Goal: Information Seeking & Learning: Learn about a topic

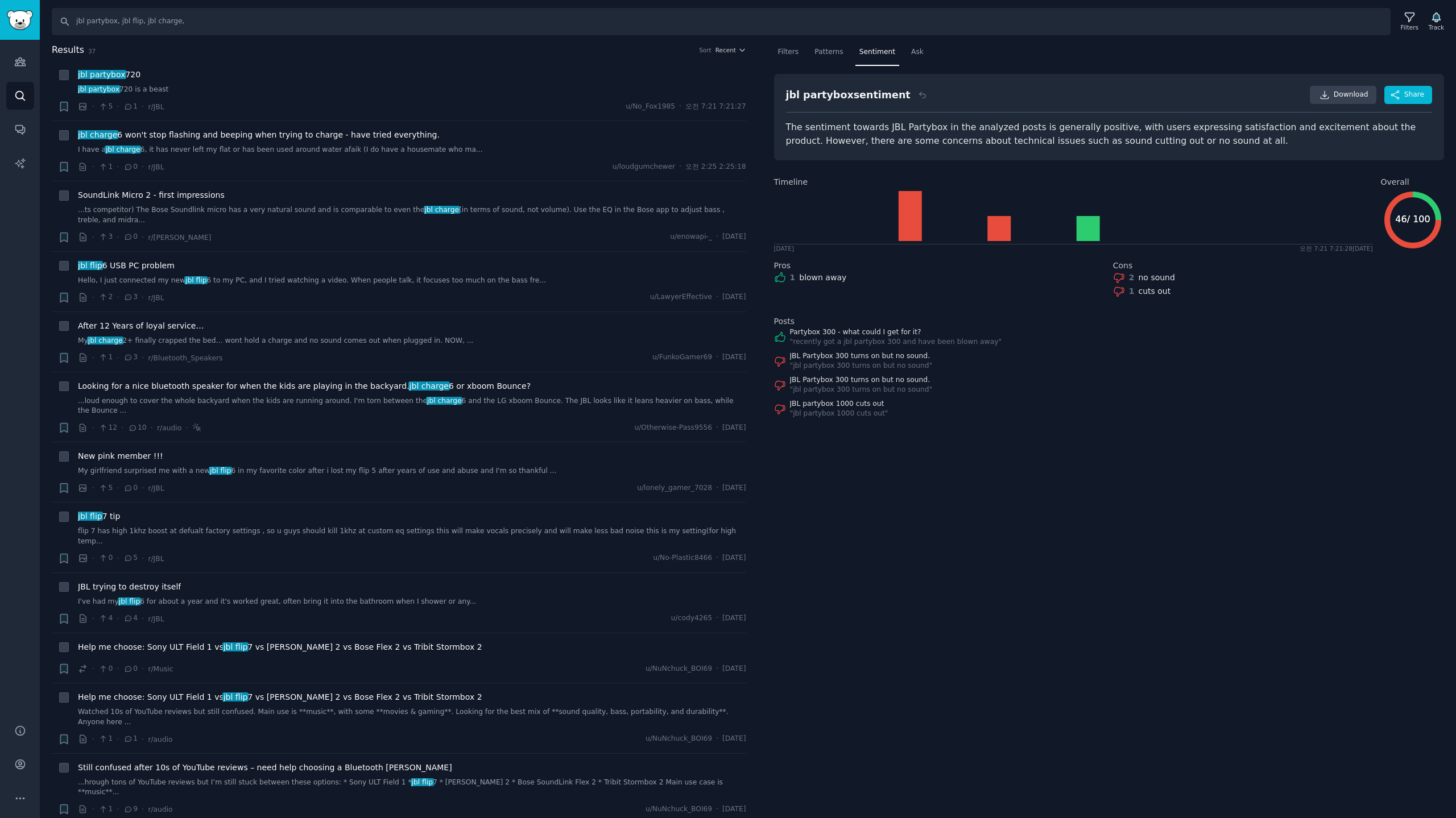
drag, startPoint x: 1379, startPoint y: 1, endPoint x: 1188, endPoint y: 452, distance: 489.8
click at [1164, 452] on div "Filters Patterns Sentiment Ask jbl partybox sentiment Download Share The sentim…" at bounding box center [1109, 431] width 695 height 775
click at [11, 13] on img "Sidebar" at bounding box center [20, 20] width 26 height 20
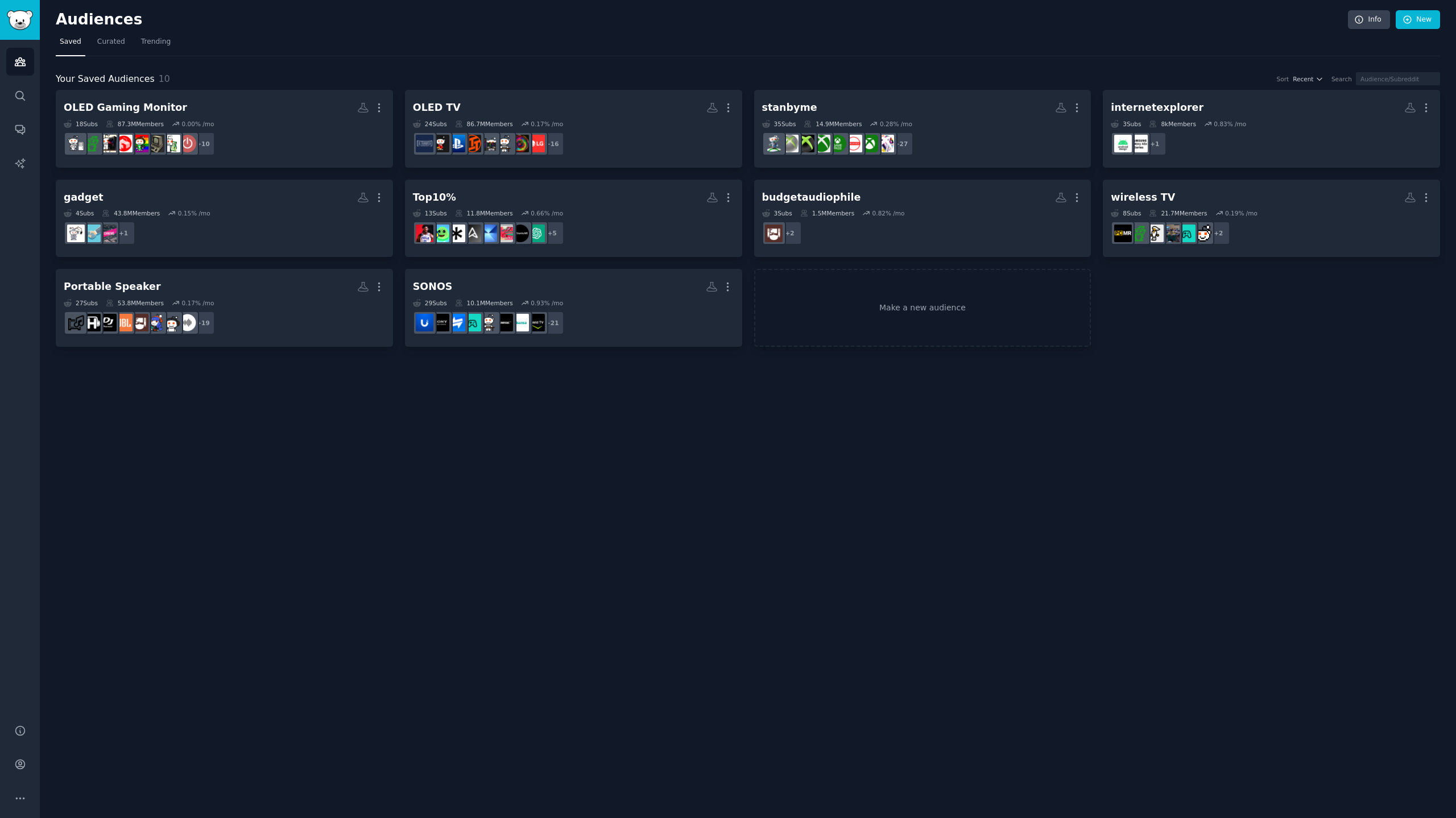
click at [242, 32] on div "Audiences Info New" at bounding box center [747, 22] width 1384 height 23
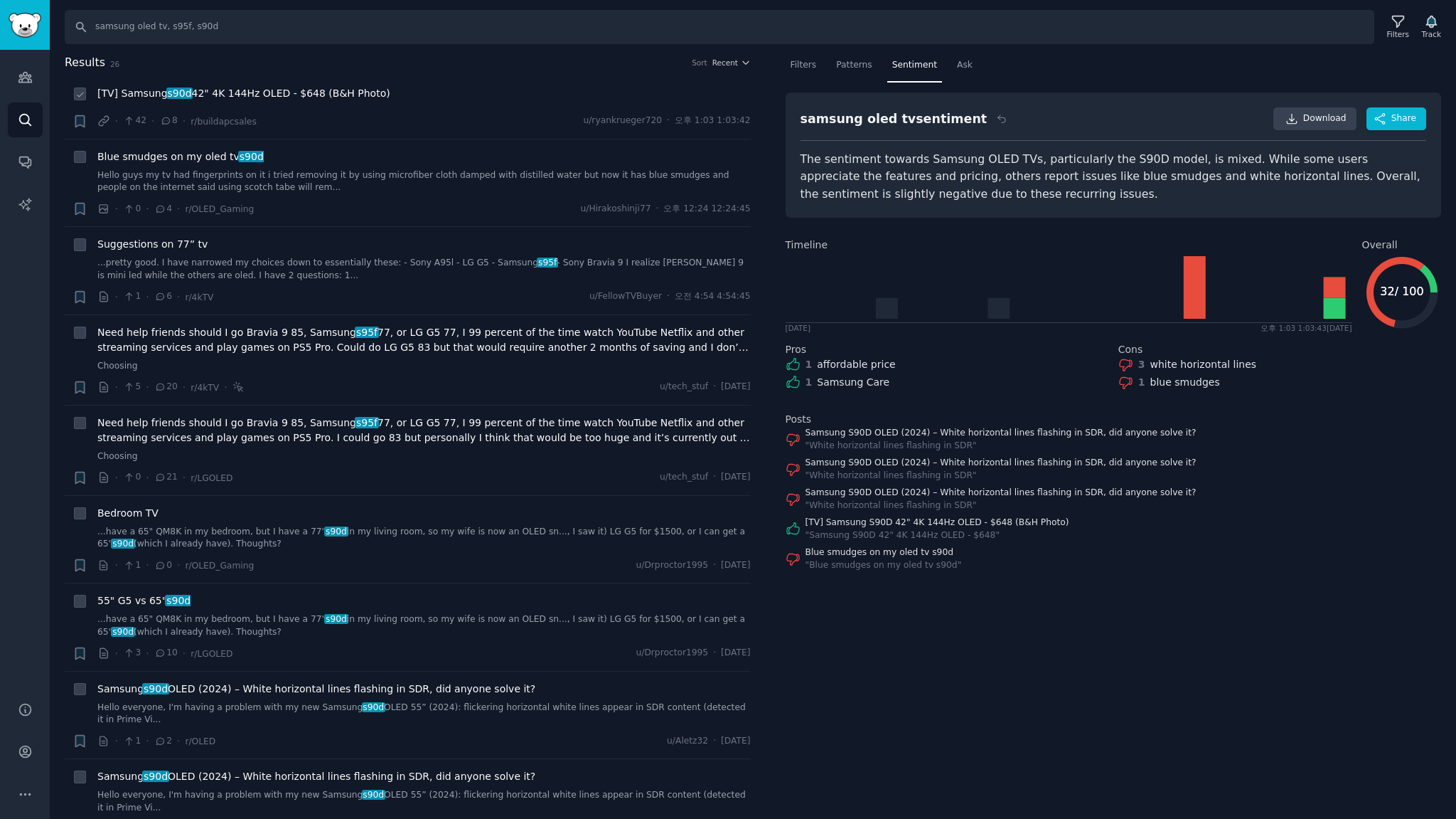
click at [454, 82] on li "Bookmark this conversation + [TV] Samsung s90d 42" 4K 144Hz OLED - $648 (B&H Ph…" at bounding box center [407, 107] width 686 height 62
drag, startPoint x: 483, startPoint y: 102, endPoint x: 472, endPoint y: 101, distance: 11.0
click at [483, 102] on div "[TV] Samsung s90d 42" 4K 144Hz OLED - $648 (B&H Photo)" at bounding box center [424, 95] width 654 height 20
click at [24, 29] on img "Sidebar" at bounding box center [25, 25] width 33 height 25
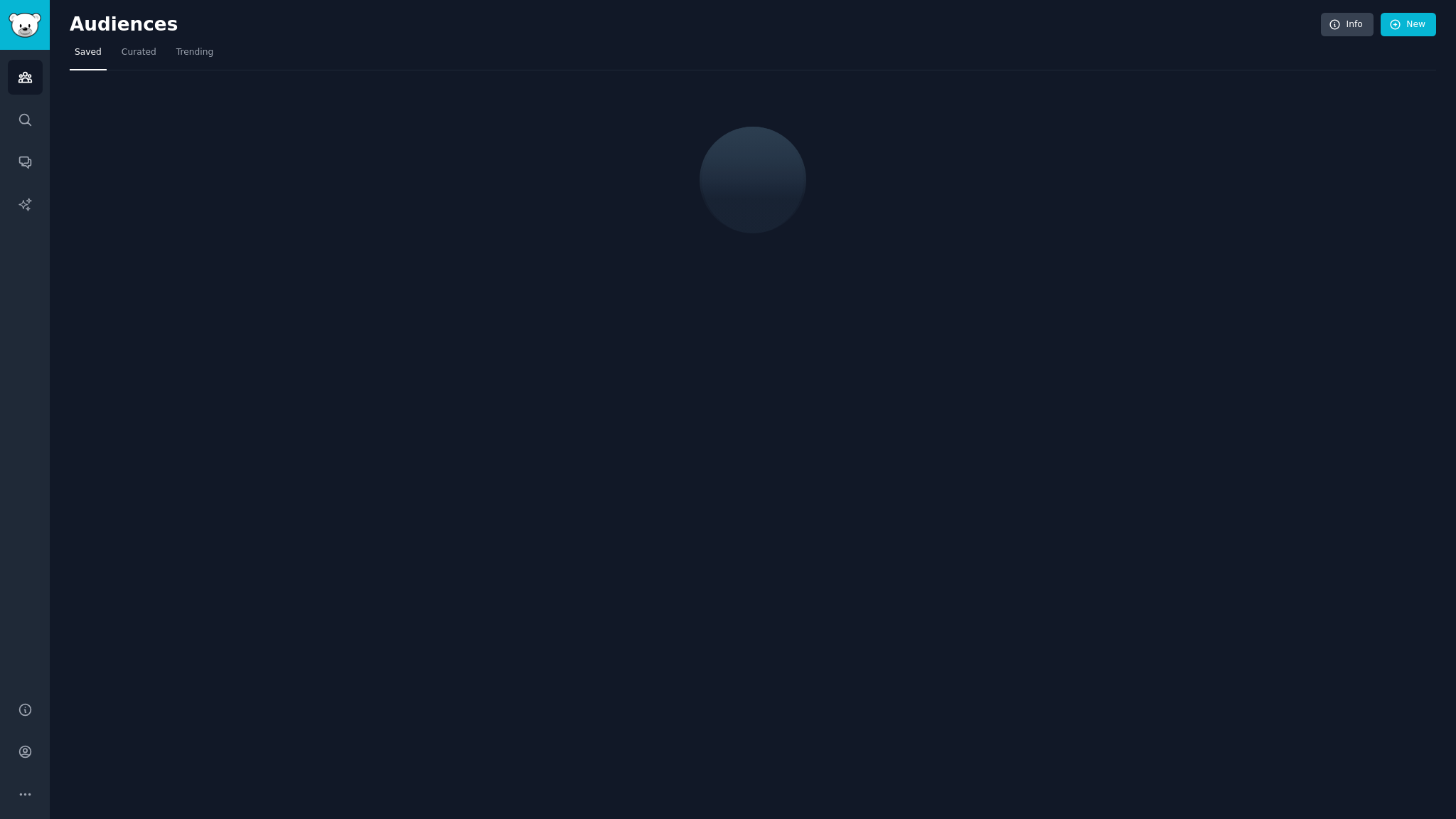
click at [318, 29] on h2 "Audiences" at bounding box center [695, 24] width 1251 height 23
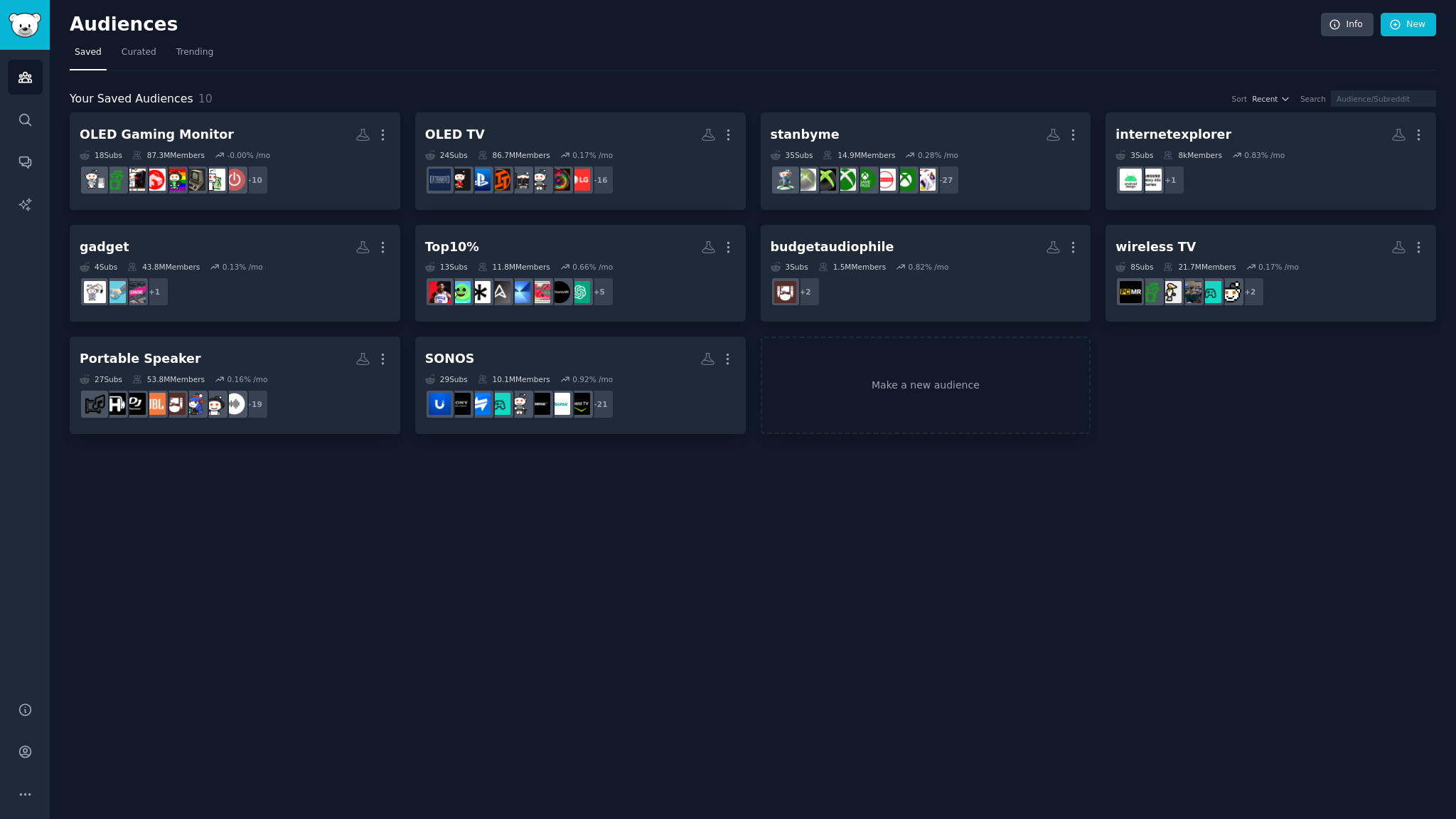
drag, startPoint x: 393, startPoint y: 49, endPoint x: 384, endPoint y: 46, distance: 9.5
click at [392, 47] on nav "Saved Curated Trending" at bounding box center [753, 56] width 1367 height 29
drag, startPoint x: 577, startPoint y: 58, endPoint x: 591, endPoint y: 59, distance: 14.0
click at [578, 59] on nav "Saved Curated Trending" at bounding box center [753, 56] width 1367 height 29
click at [1250, 526] on div "Audiences Info New Saved Curated Trending Your Saved Audiences 10 Sort Recent S…" at bounding box center [753, 410] width 1406 height 819
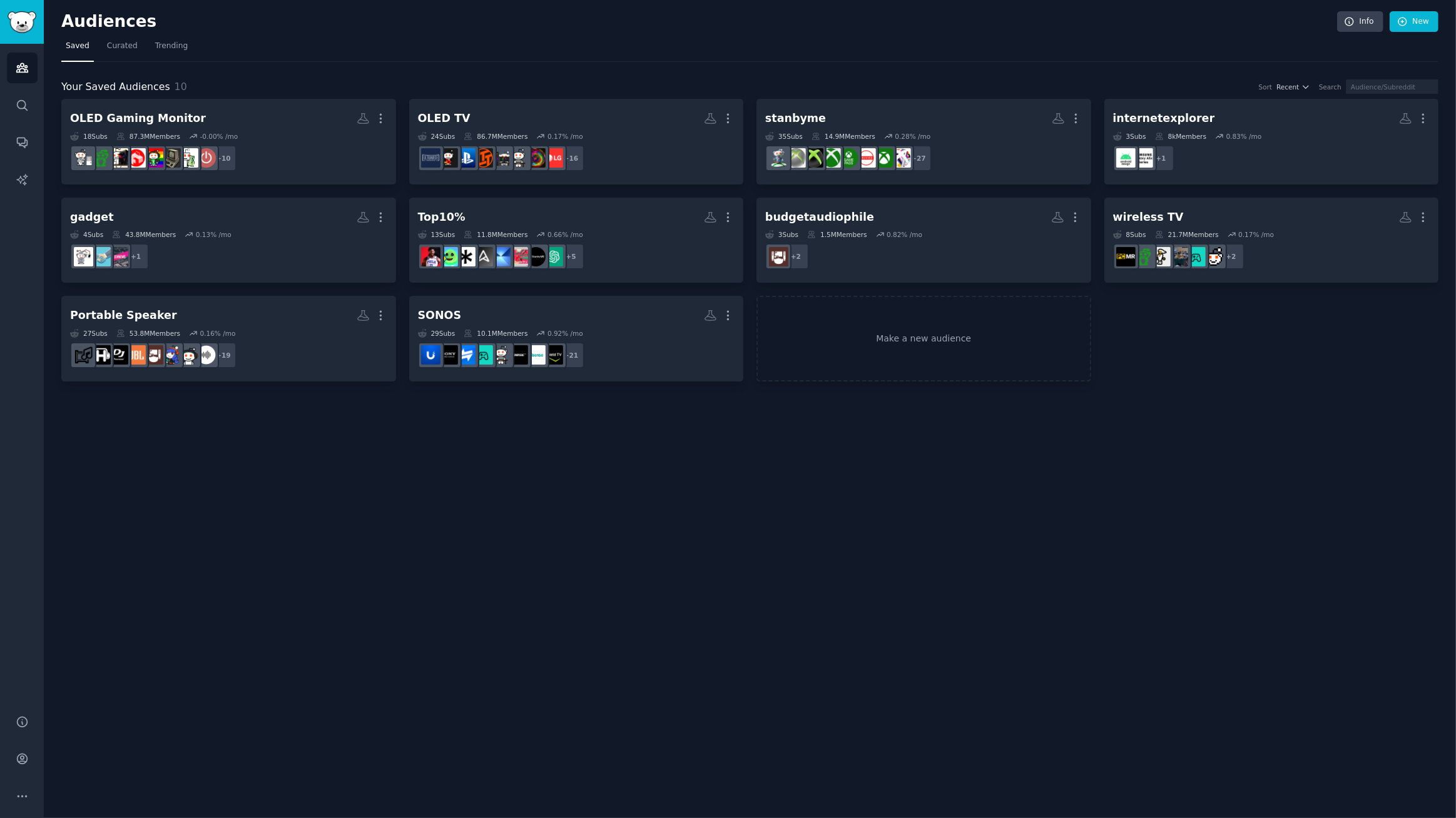
click at [879, 575] on div "Audiences Info New Saved Curated Trending Your Saved Audiences 10 Sort Recent S…" at bounding box center [750, 409] width 1412 height 818
drag, startPoint x: 844, startPoint y: 478, endPoint x: 838, endPoint y: 472, distance: 8.5
click at [843, 475] on div "Audiences Info New Saved Curated Trending Your Saved Audiences 10 Sort Recent S…" at bounding box center [750, 409] width 1412 height 818
click at [250, 28] on h2 "Audiences" at bounding box center [699, 21] width 1275 height 20
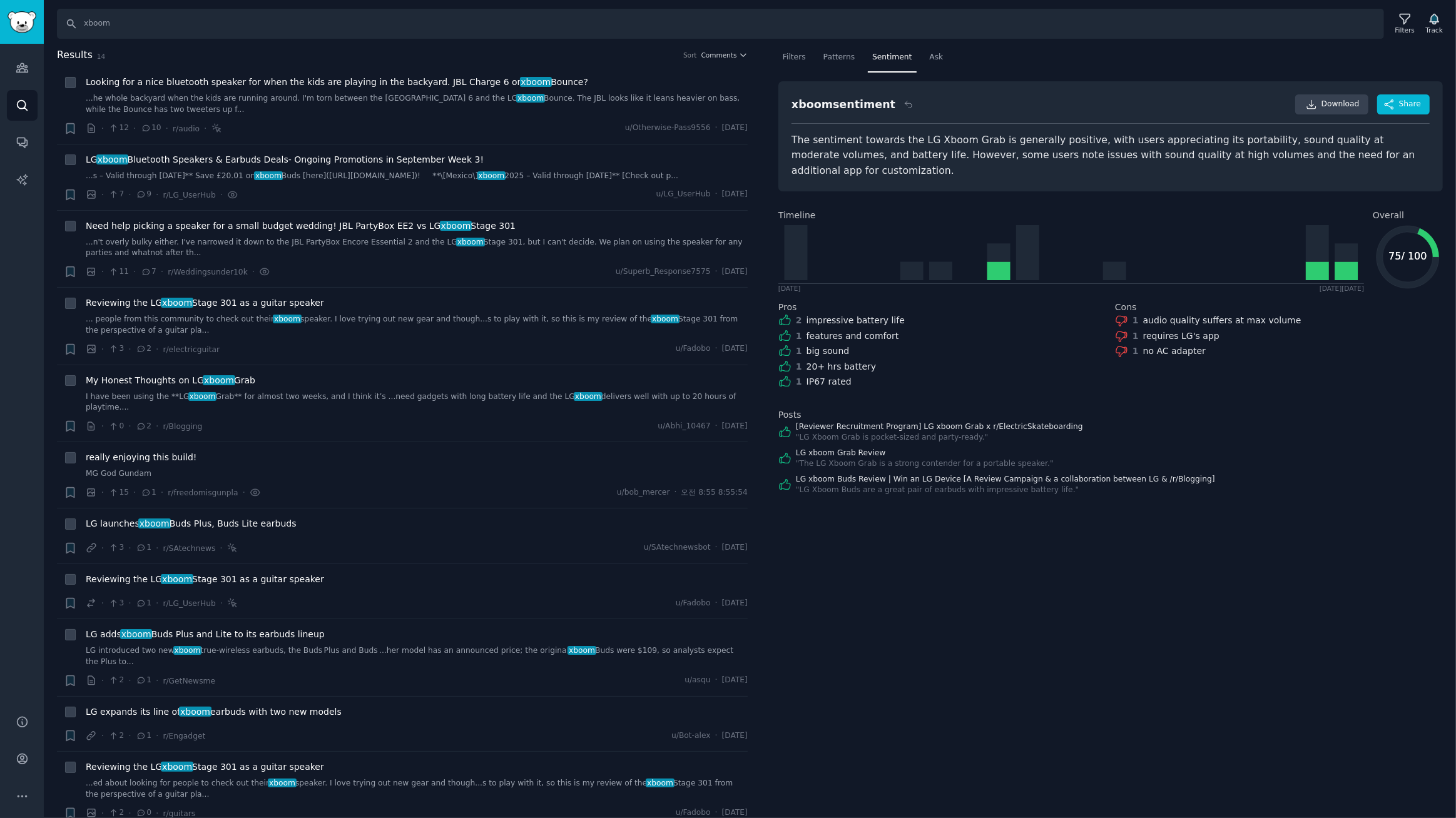
drag, startPoint x: 1398, startPoint y: 514, endPoint x: 1402, endPoint y: 449, distance: 65.1
click at [1399, 494] on div "Filters Patterns Sentiment Ask xboom sentiment Download Share The sentiment tow…" at bounding box center [1111, 433] width 691 height 771
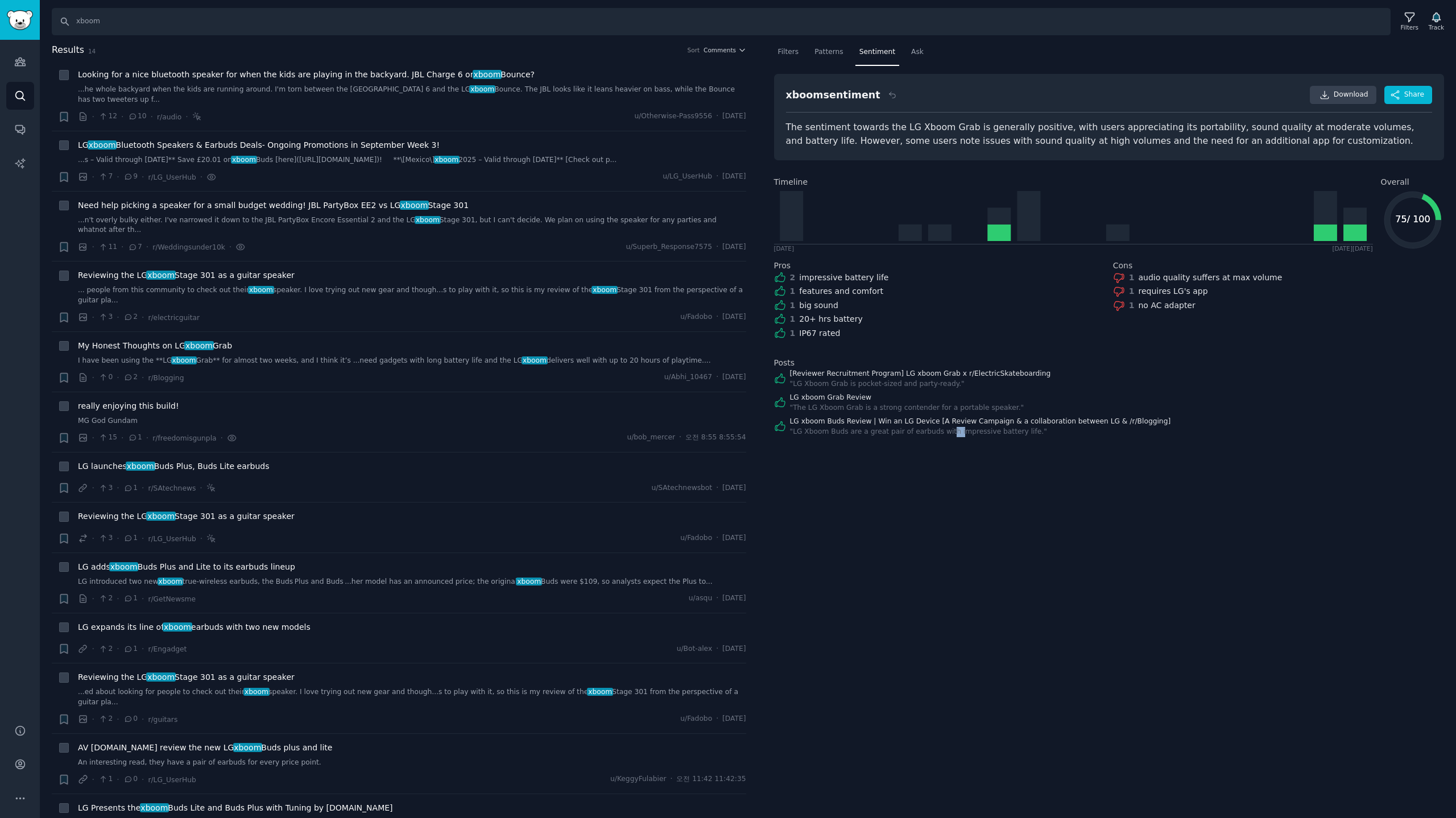
drag, startPoint x: 1316, startPoint y: 4, endPoint x: 744, endPoint y: 384, distance: 686.7
click at [940, 573] on div "Filters Patterns Sentiment Ask xboom sentiment Download Share The sentiment tow…" at bounding box center [1109, 431] width 695 height 775
drag, startPoint x: 1259, startPoint y: 571, endPoint x: 1270, endPoint y: 512, distance: 60.0
click at [1261, 569] on div "Filters Patterns Sentiment Ask xboom sentiment Download Share The sentiment tow…" at bounding box center [1109, 431] width 695 height 775
click at [1270, 487] on div "Filters Patterns Sentiment Ask xboom sentiment Download Share The sentiment tow…" at bounding box center [1109, 431] width 695 height 775
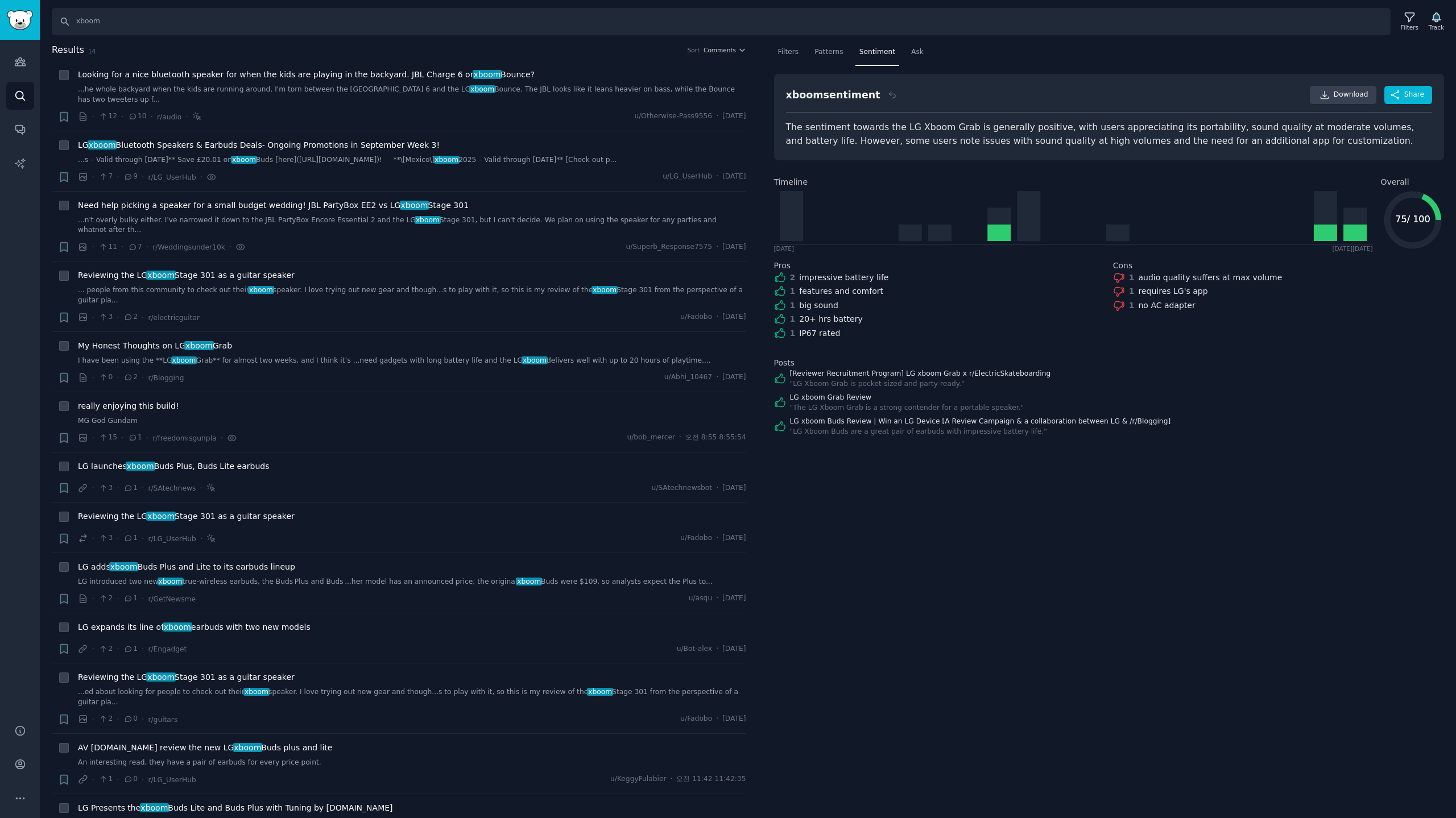
drag, startPoint x: 1397, startPoint y: 1, endPoint x: 1127, endPoint y: 445, distance: 519.6
click at [1179, 502] on div "Filters Patterns Sentiment Ask xboom sentiment Download Share The sentiment tow…" at bounding box center [1109, 431] width 695 height 775
drag, startPoint x: 784, startPoint y: 475, endPoint x: 1127, endPoint y: 541, distance: 349.3
click at [1129, 554] on div "Filters Patterns Sentiment Ask xboom sentiment Download Share The sentiment tow…" at bounding box center [1109, 431] width 695 height 775
click at [1060, 616] on div "Filters Patterns Sentiment Ask xboom sentiment Reset Download Share The sentime…" at bounding box center [1109, 431] width 695 height 775
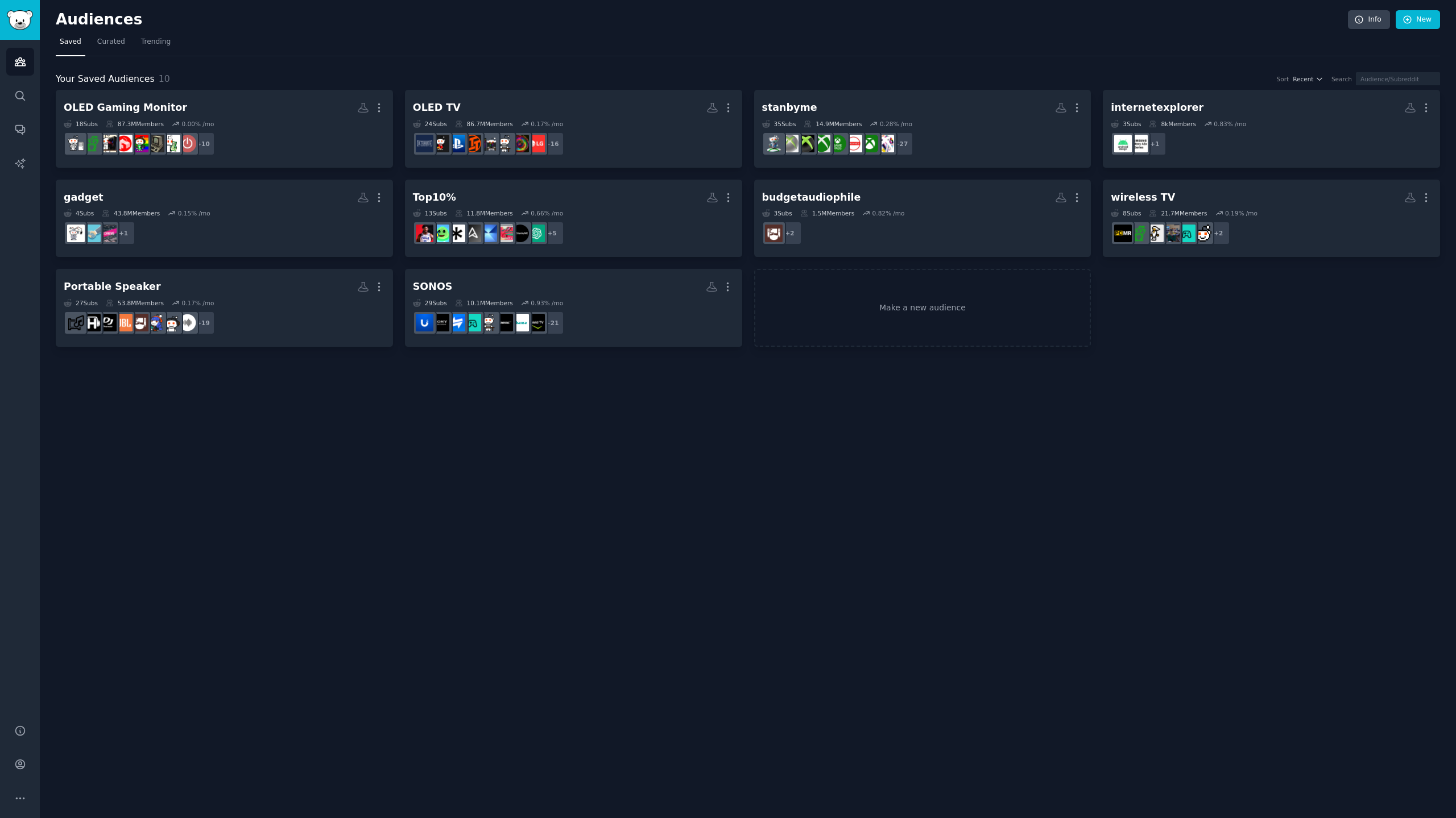
drag, startPoint x: 694, startPoint y: 497, endPoint x: 865, endPoint y: 347, distance: 227.5
click at [699, 491] on div "Audiences Info New Saved Curated Trending Your Saved Audiences 10 Sort Recent S…" at bounding box center [748, 409] width 1416 height 818
